Goal: Information Seeking & Learning: Learn about a topic

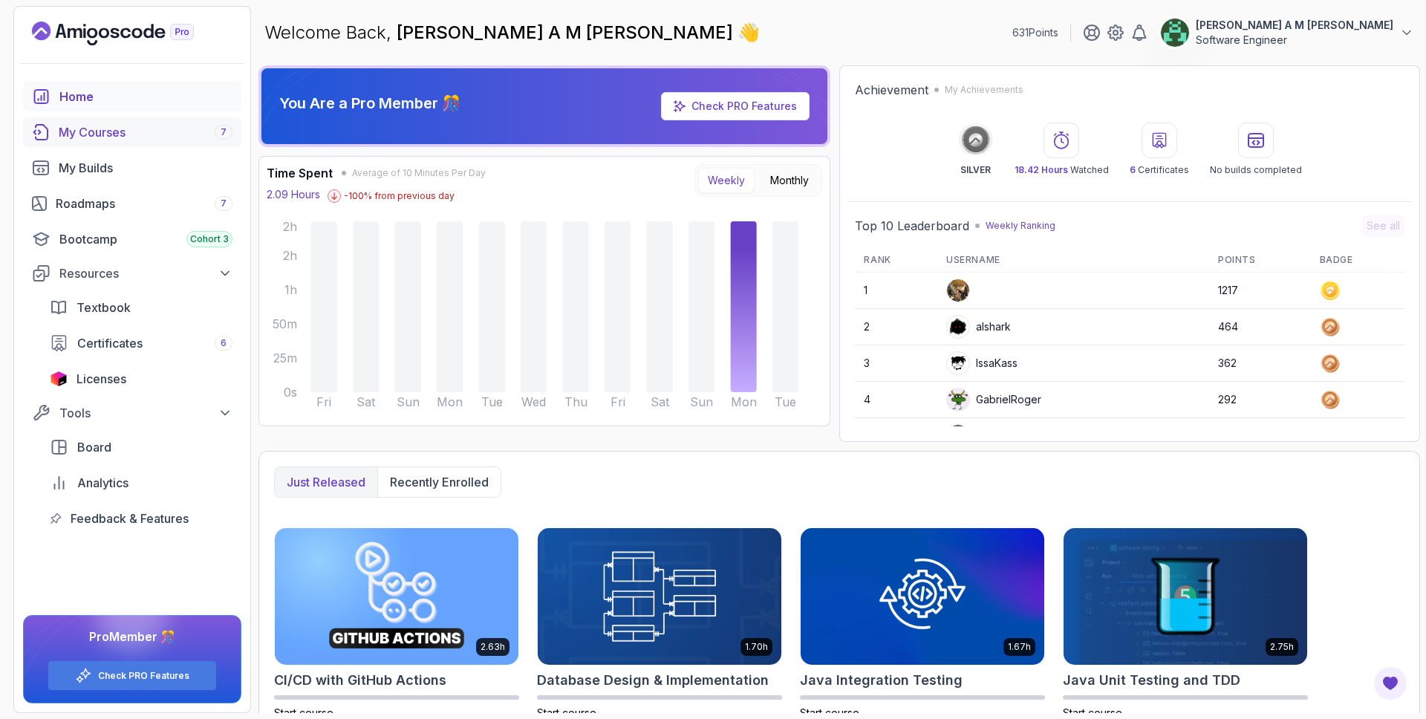
click at [149, 130] on div "My Courses 7" at bounding box center [146, 132] width 174 height 18
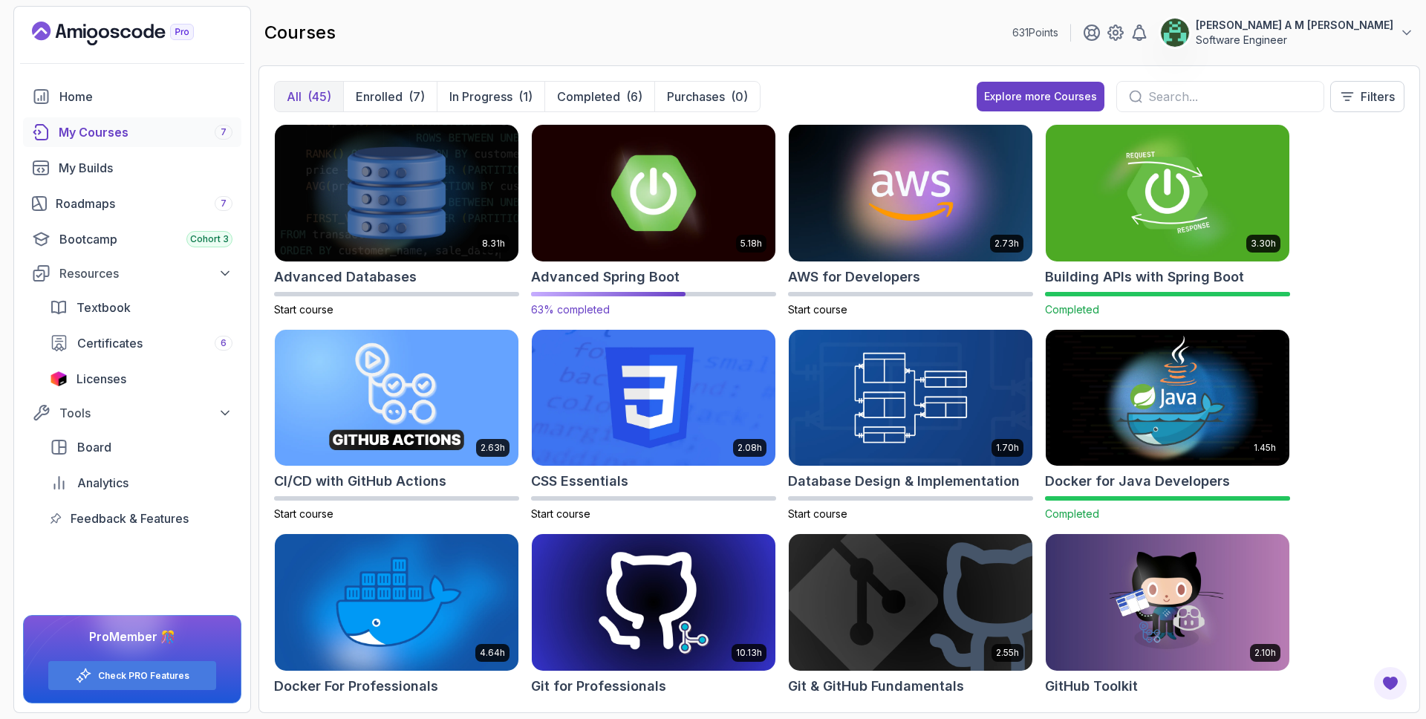
click at [615, 190] on img at bounding box center [654, 192] width 256 height 143
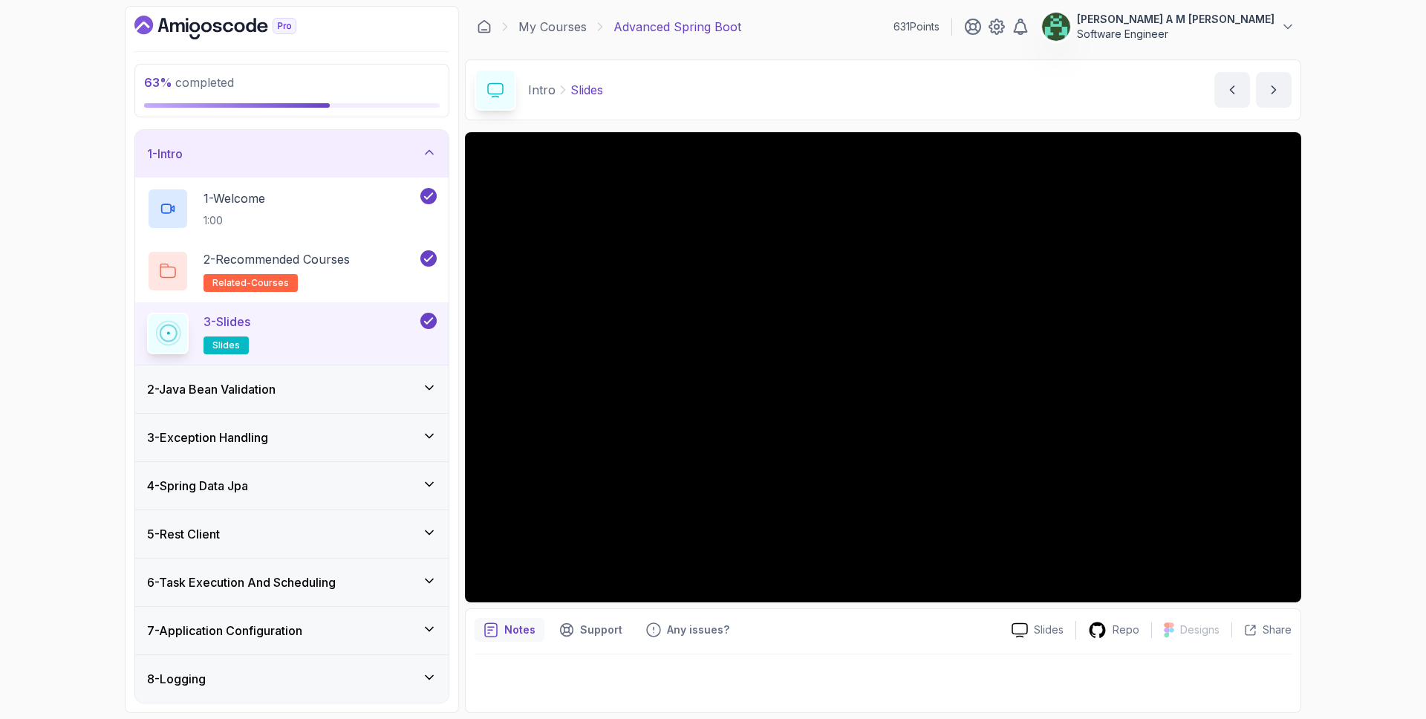
click at [422, 161] on div "1 - Intro" at bounding box center [292, 154] width 290 height 18
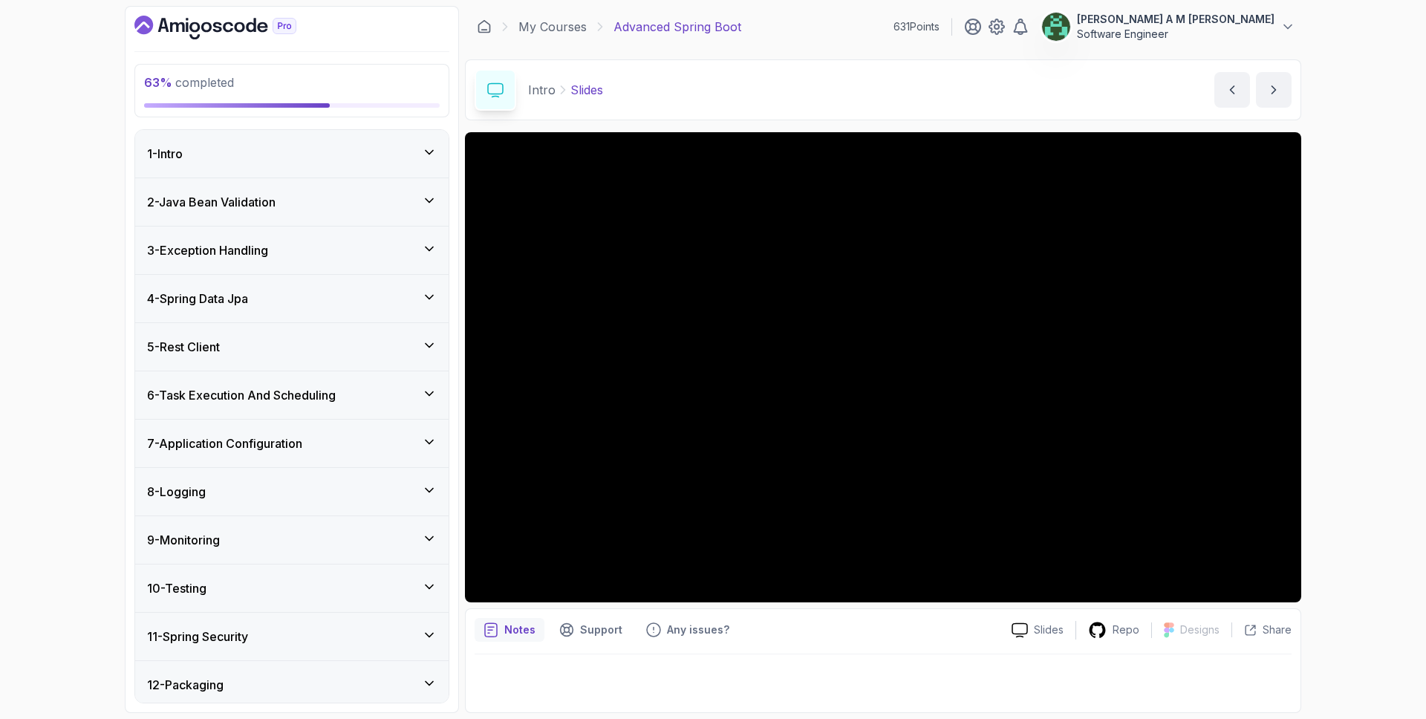
click at [397, 358] on div "5 - Rest Client" at bounding box center [291, 347] width 313 height 48
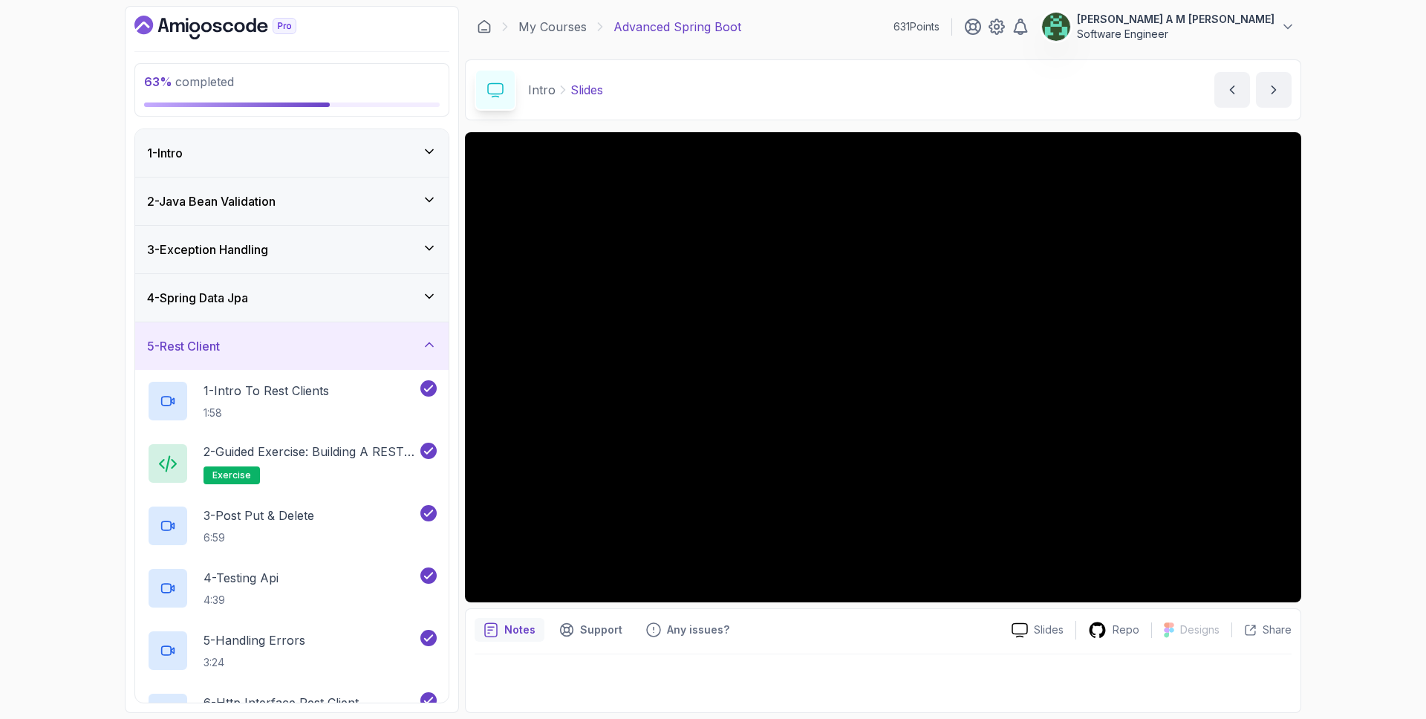
click at [397, 358] on div "5 - Rest Client" at bounding box center [291, 346] width 313 height 48
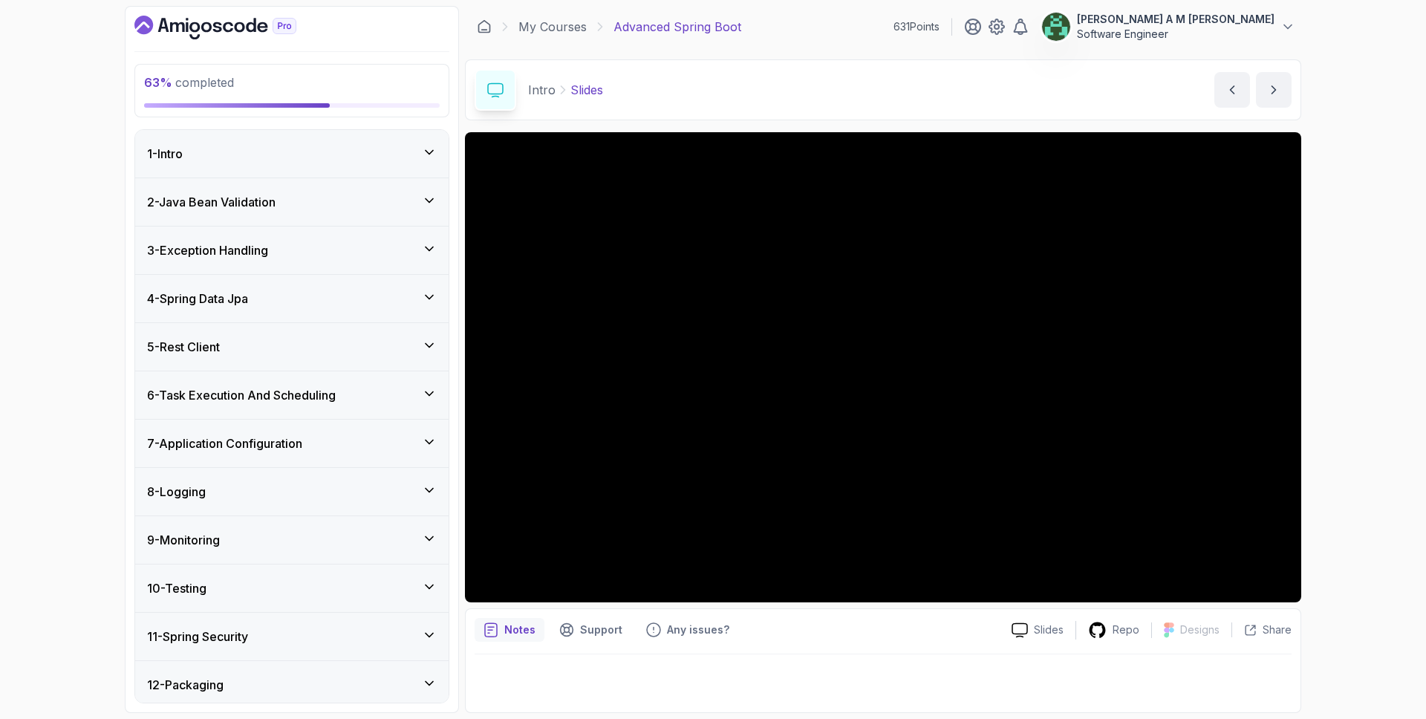
click at [406, 389] on div "6 - Task Execution And Scheduling" at bounding box center [292, 395] width 290 height 18
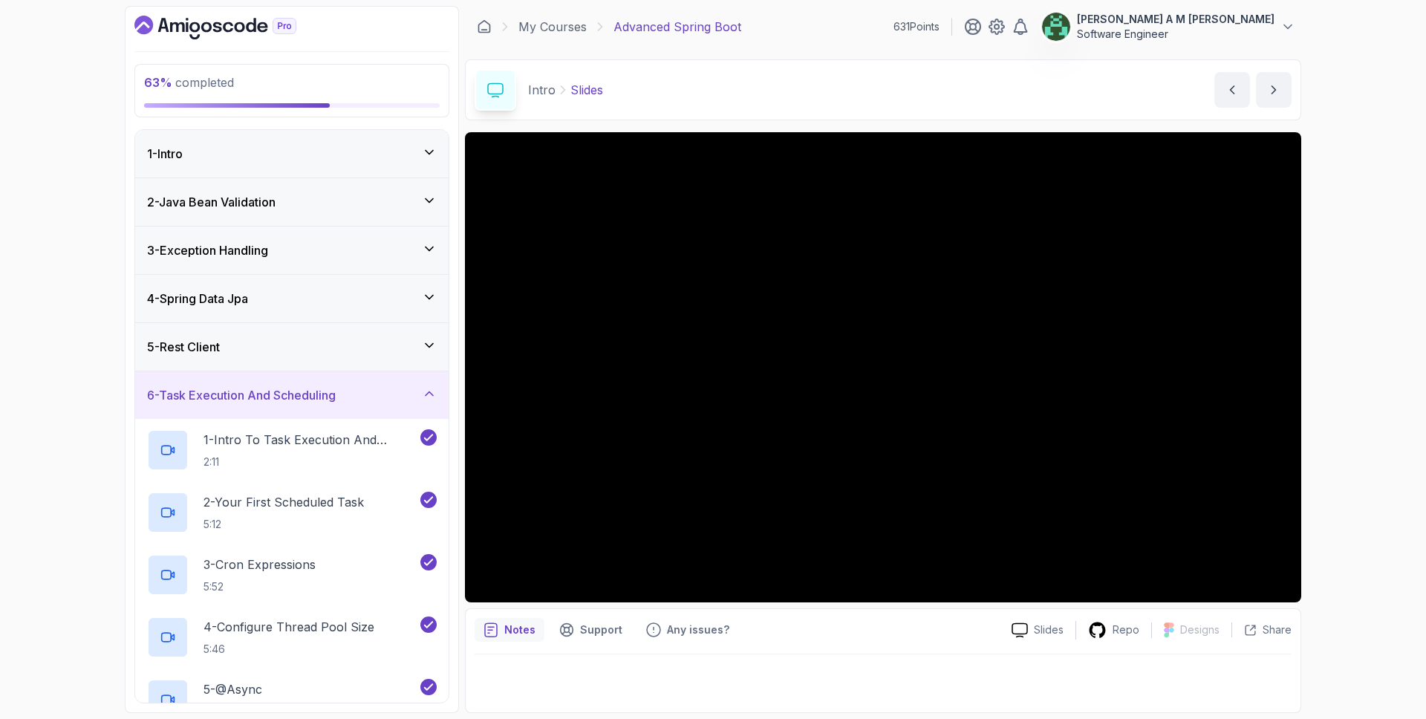
click at [406, 389] on div "6 - Task Execution And Scheduling" at bounding box center [292, 395] width 290 height 18
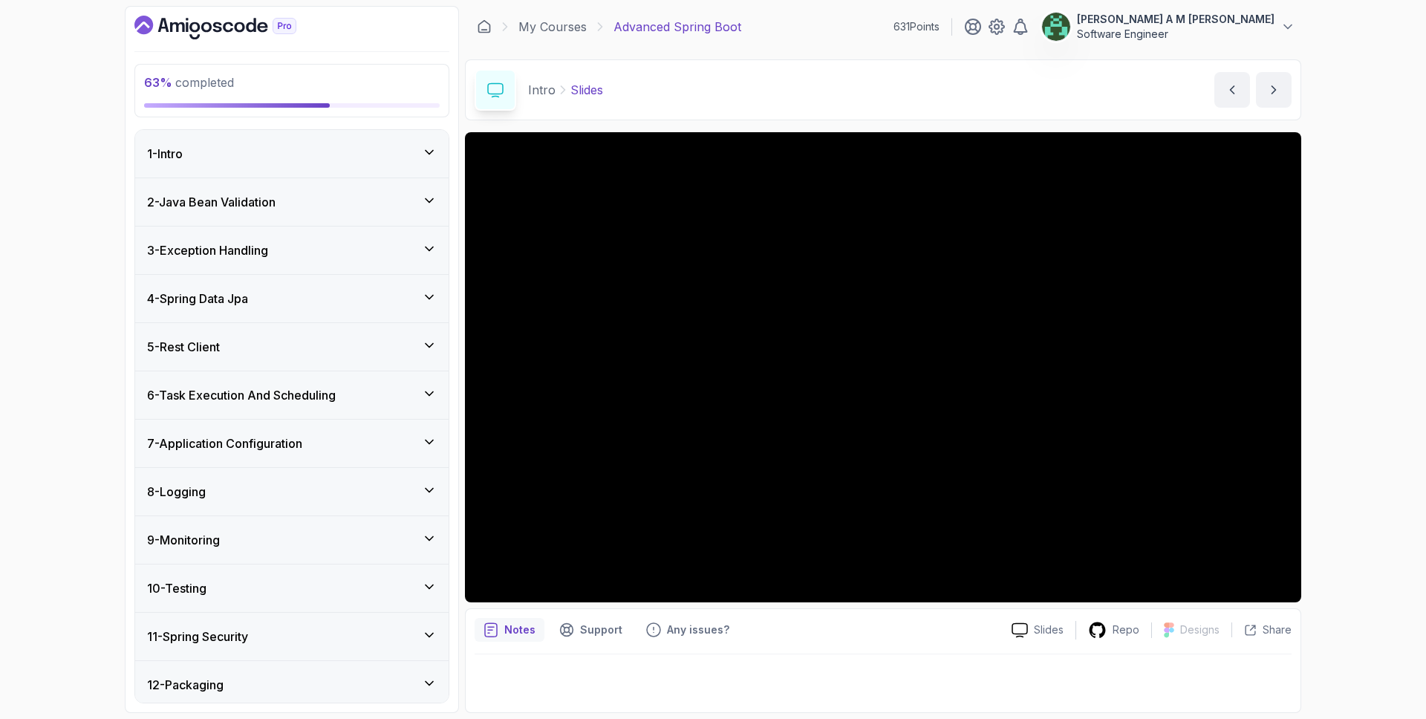
click at [389, 432] on div "7 - Application Configuration" at bounding box center [291, 444] width 313 height 48
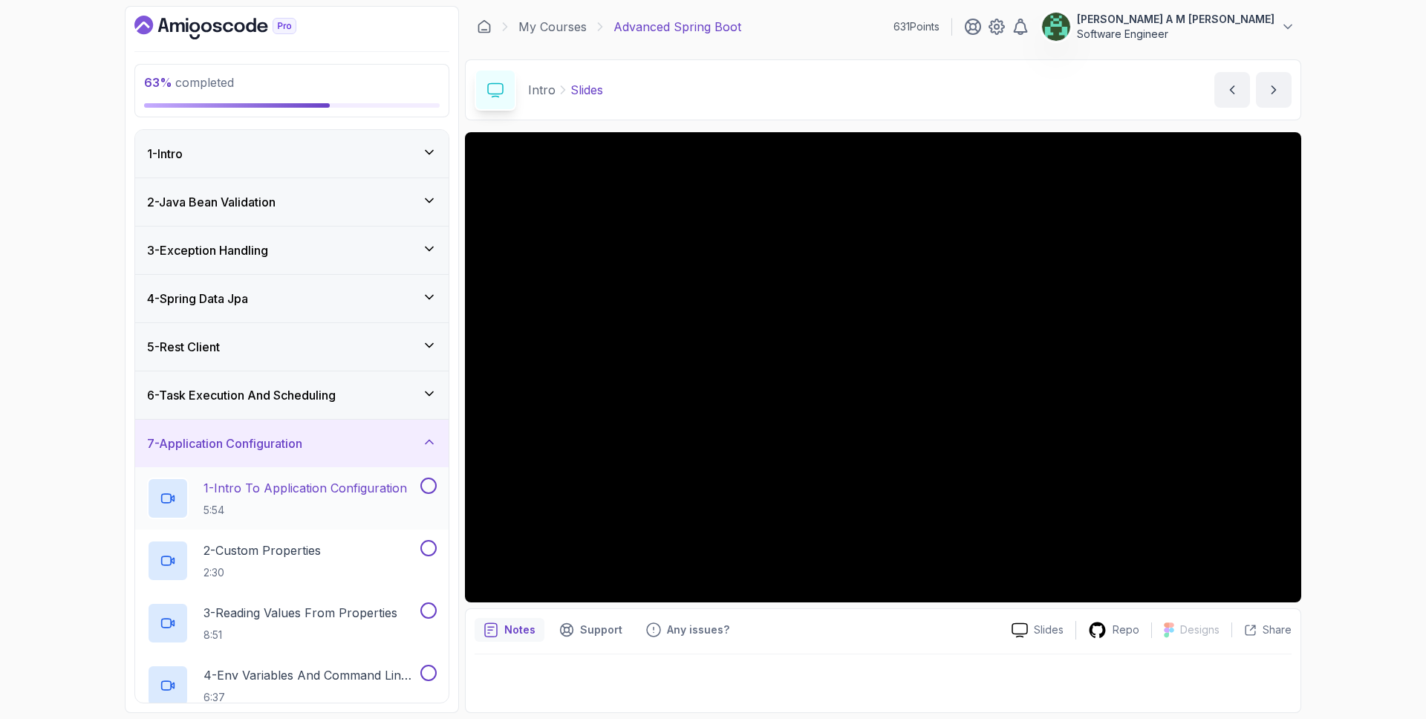
click at [371, 495] on p "1 - Intro To Application Configuration" at bounding box center [306, 488] width 204 height 18
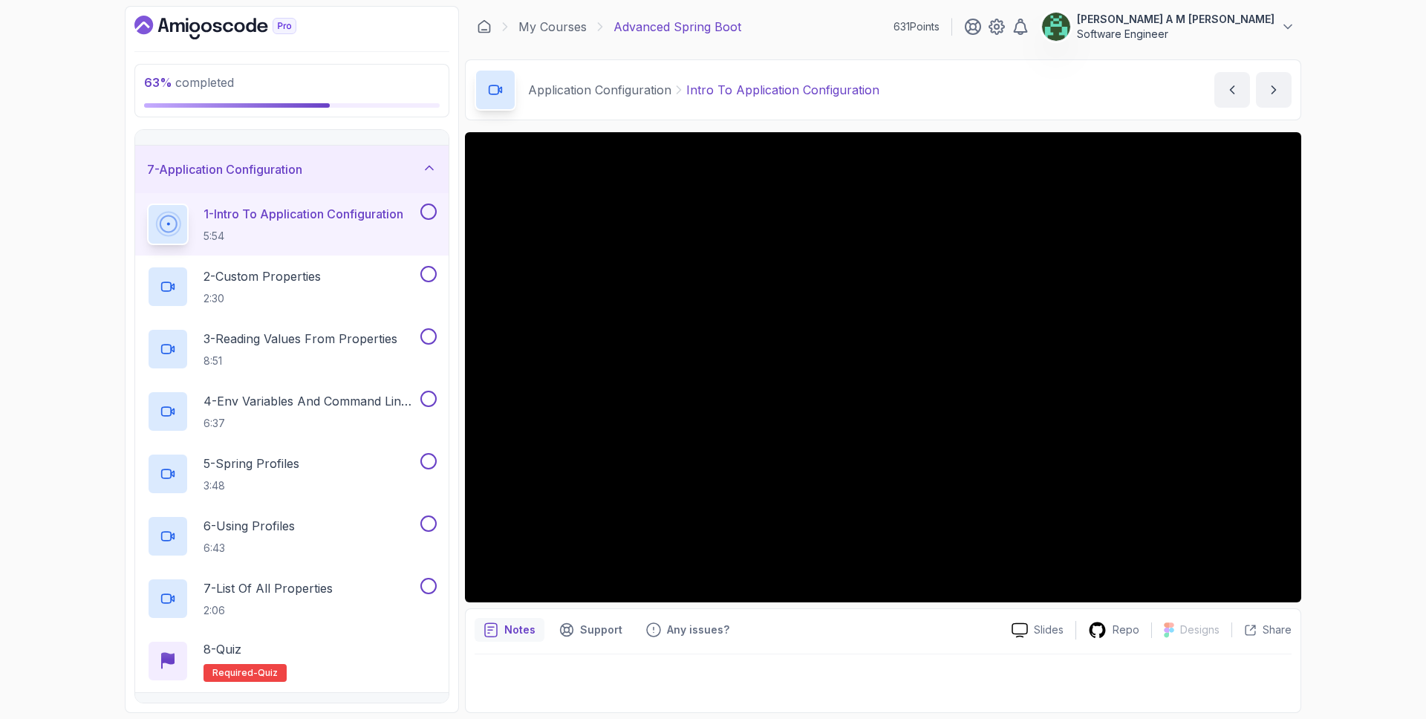
scroll to position [290, 0]
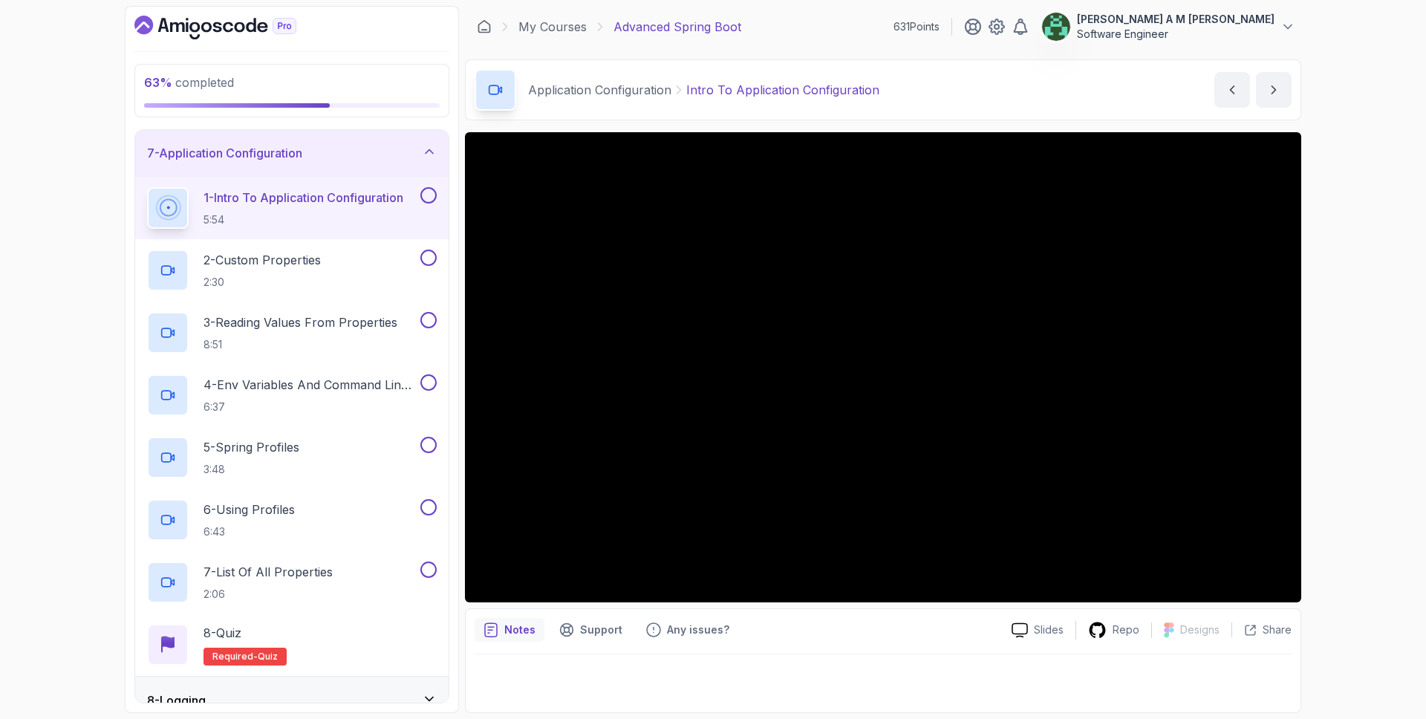
click at [432, 196] on button at bounding box center [428, 195] width 16 height 16
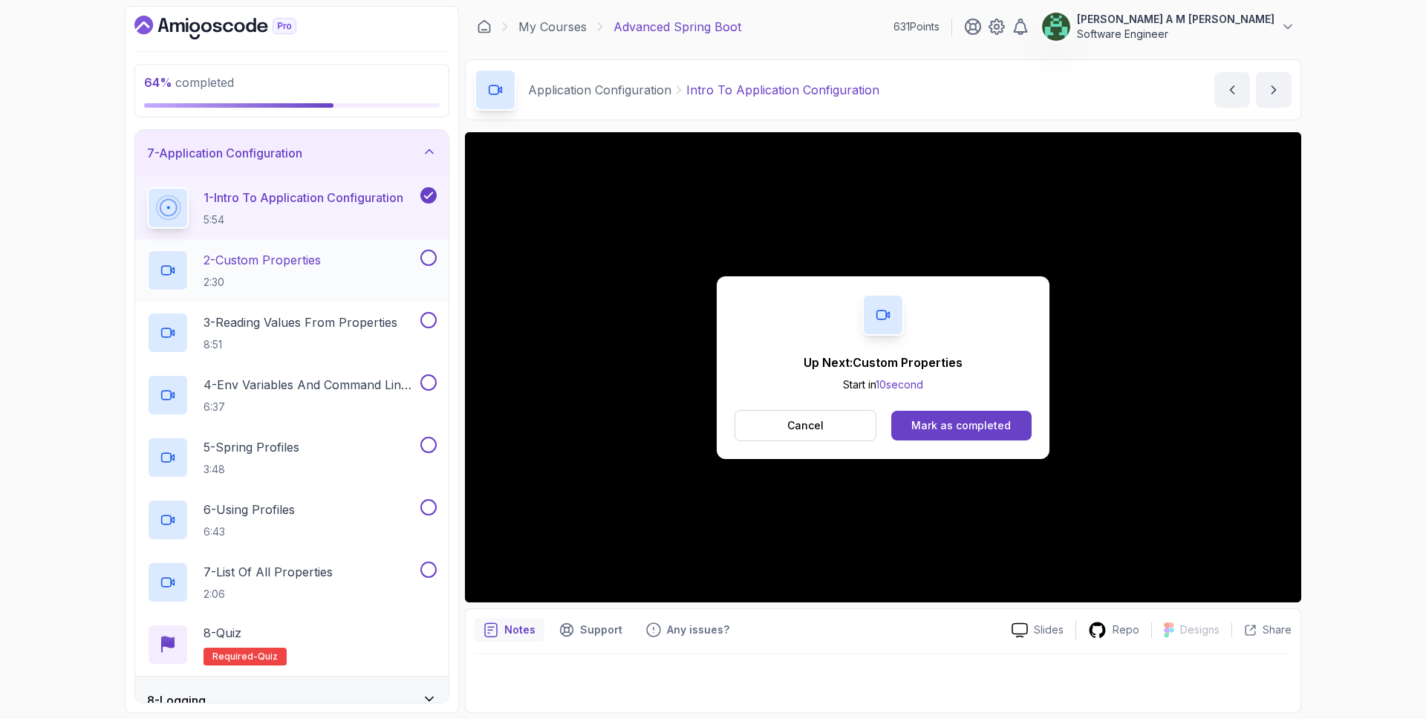
click at [377, 255] on div "2 - Custom Properties 2:30" at bounding box center [282, 271] width 270 height 42
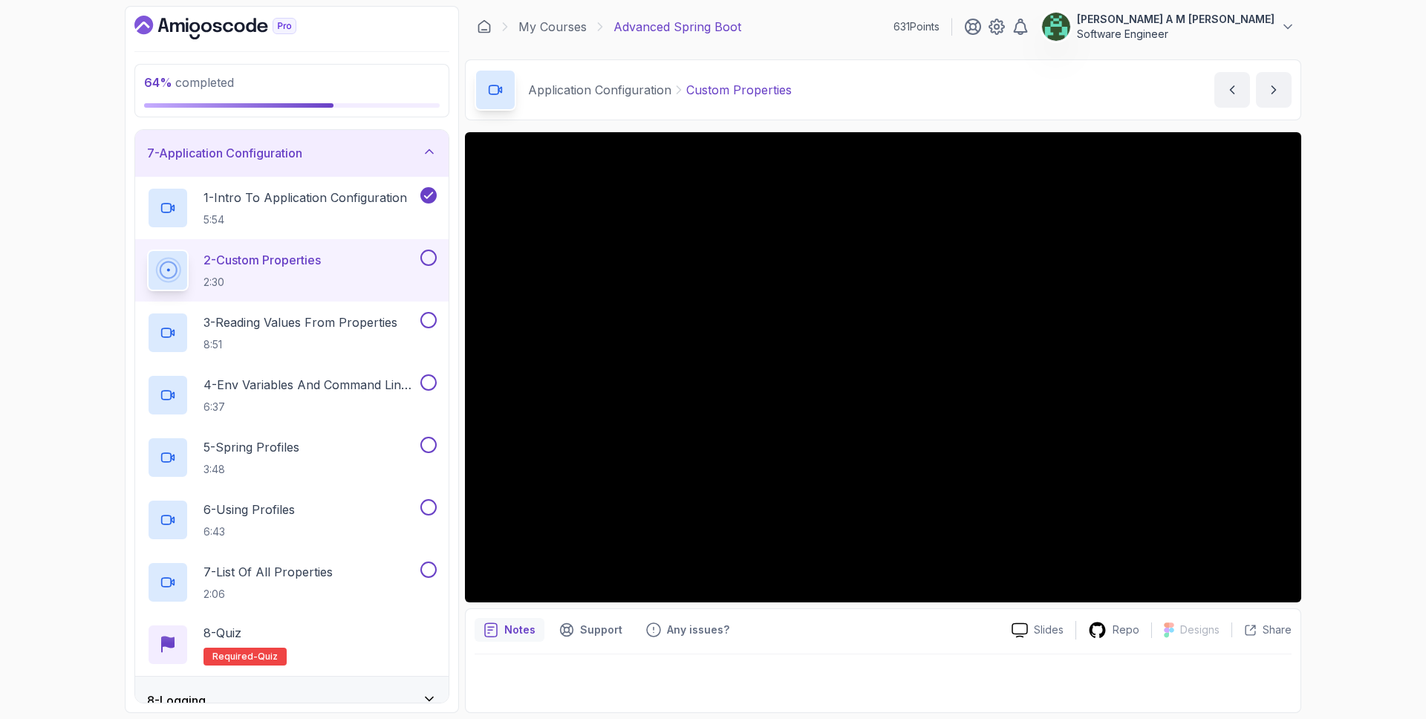
click at [435, 261] on button at bounding box center [428, 258] width 16 height 16
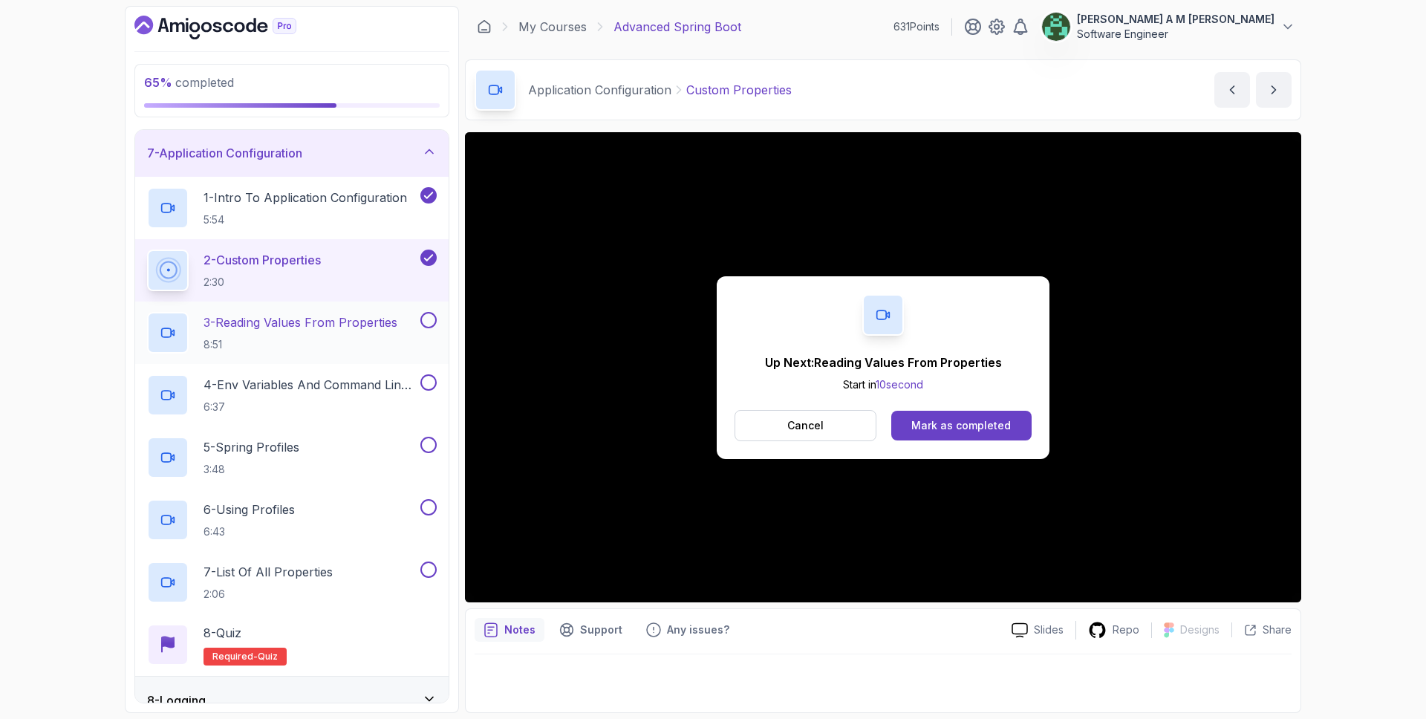
click at [357, 330] on p "3 - Reading Values From Properties" at bounding box center [301, 322] width 194 height 18
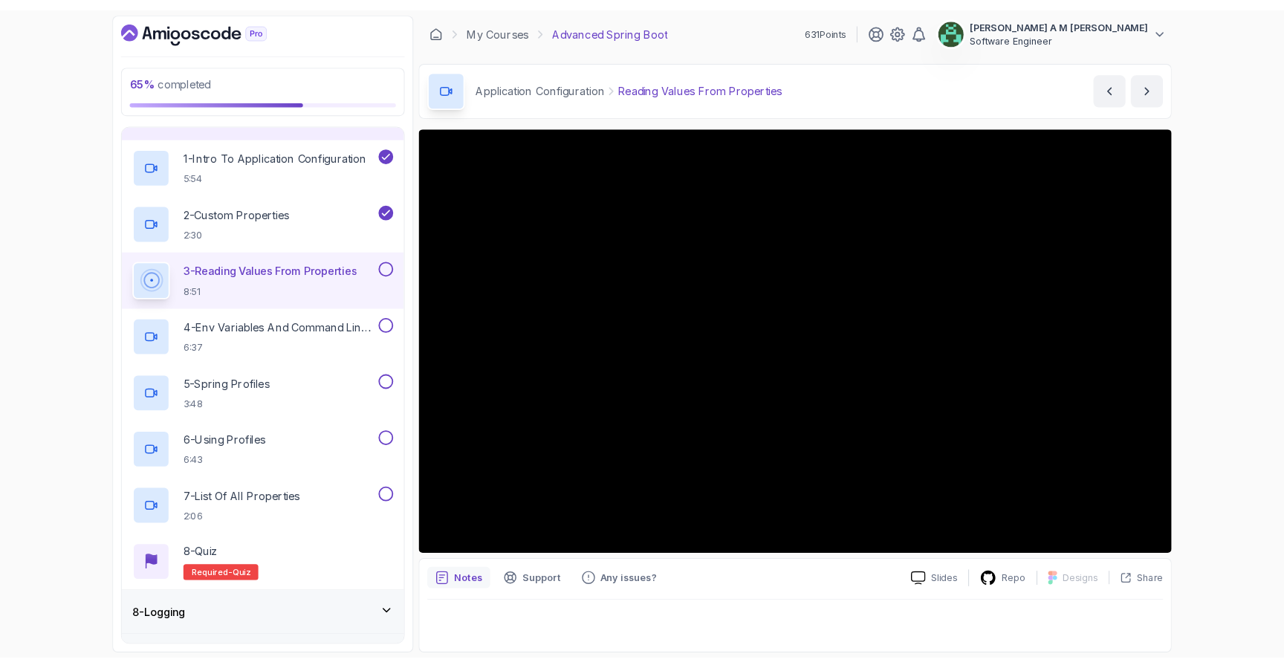
scroll to position [324, 0]
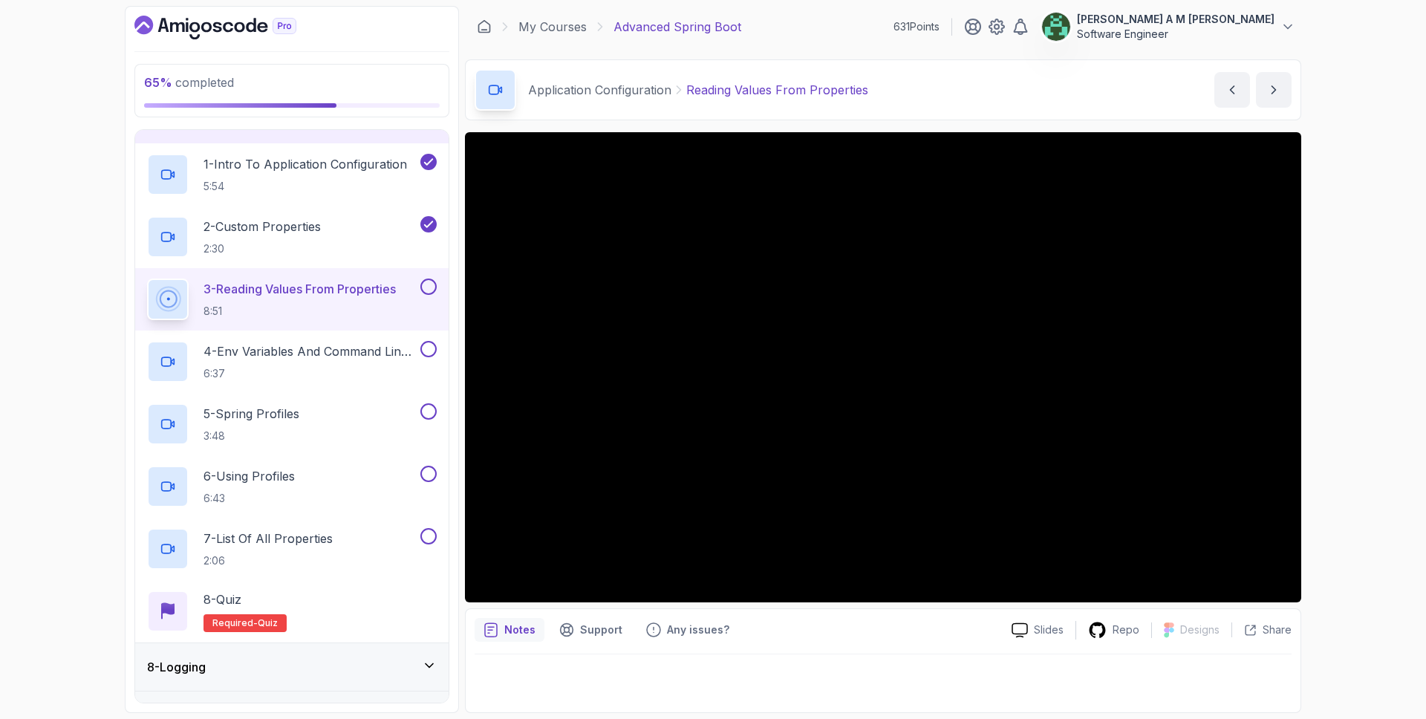
click at [427, 283] on button at bounding box center [428, 287] width 16 height 16
click at [368, 343] on p "4 - Env Variables And Command Line Arguments" at bounding box center [311, 351] width 214 height 18
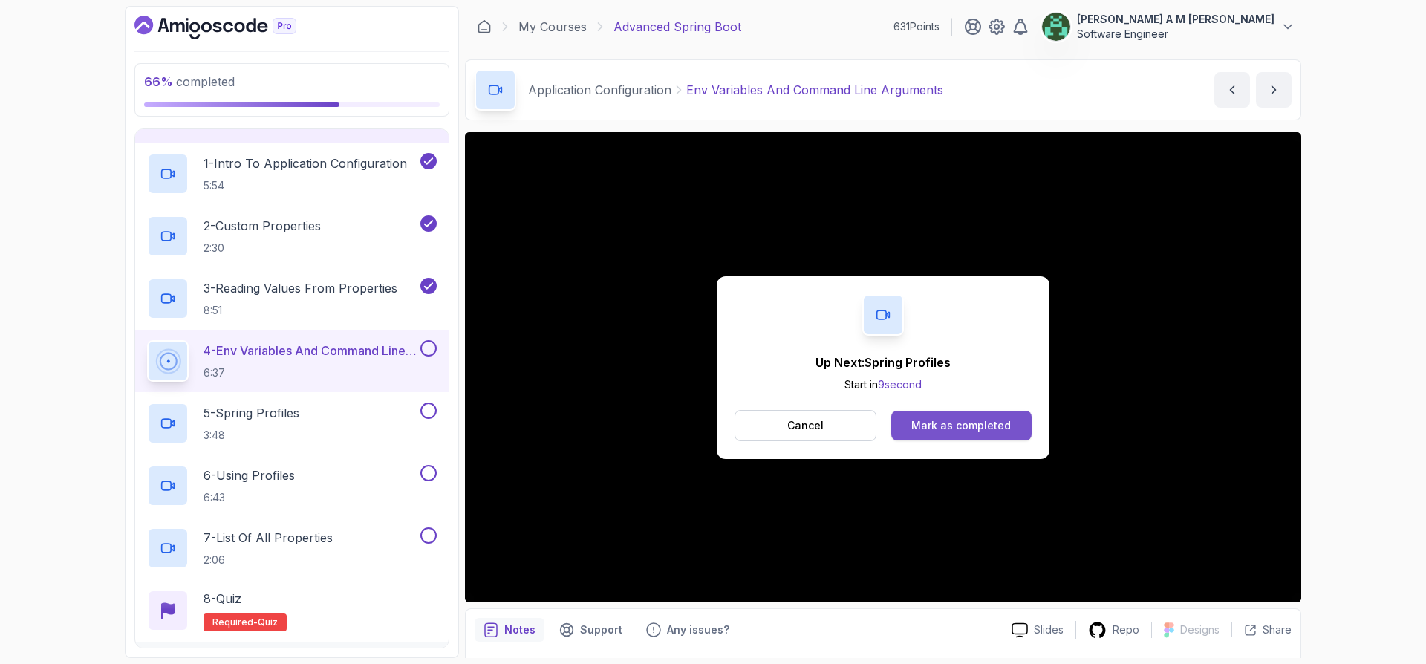
click at [949, 413] on button "Mark as completed" at bounding box center [961, 426] width 140 height 30
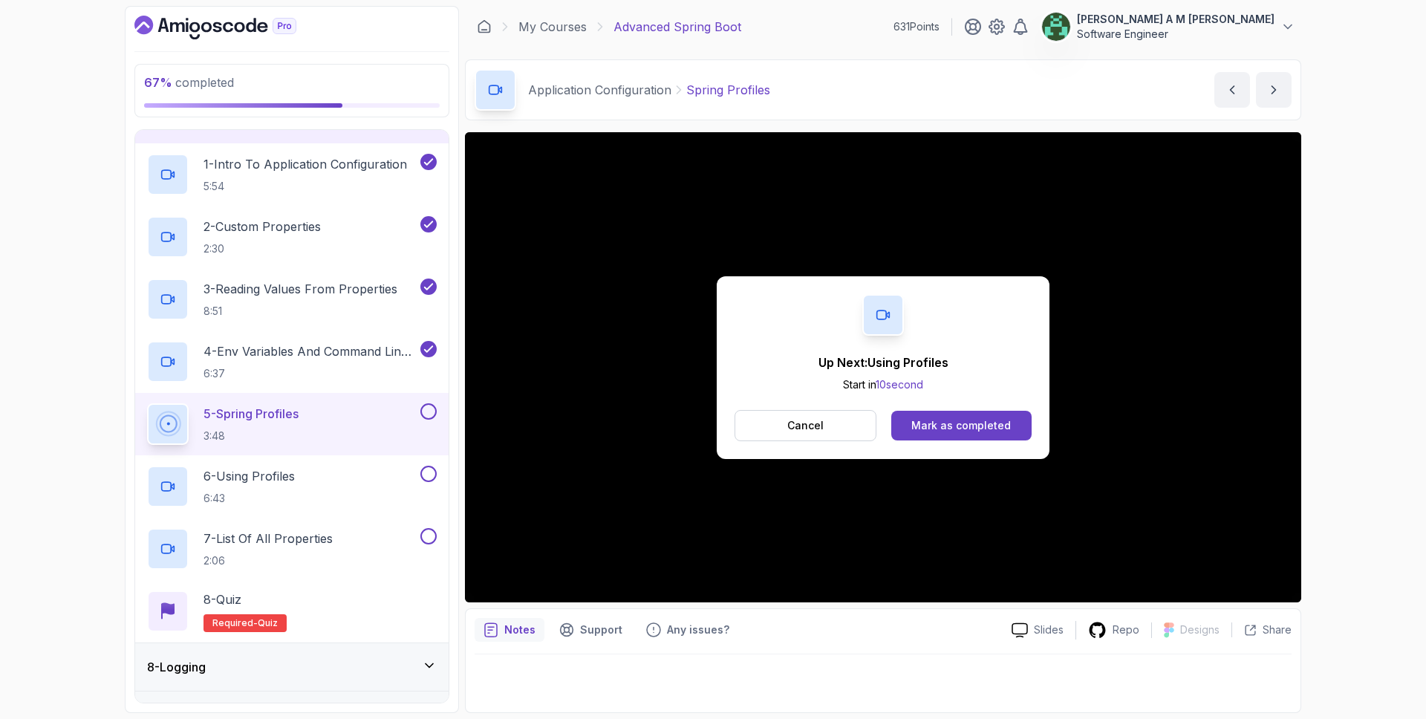
click at [430, 420] on button "5 - Spring Profiles 3:48" at bounding box center [292, 424] width 290 height 42
click at [429, 410] on button at bounding box center [428, 411] width 16 height 16
click at [383, 480] on div "6 - Using Profiles 6:43" at bounding box center [282, 487] width 270 height 42
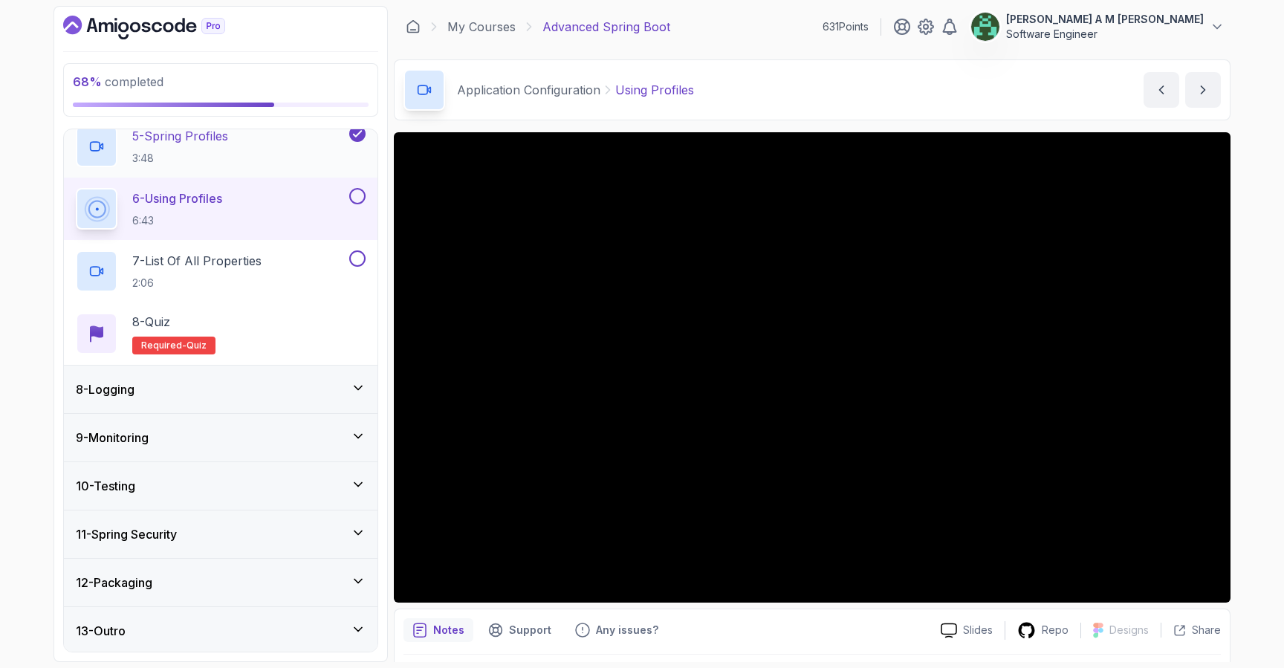
scroll to position [604, 0]
